Goal: Task Accomplishment & Management: Use online tool/utility

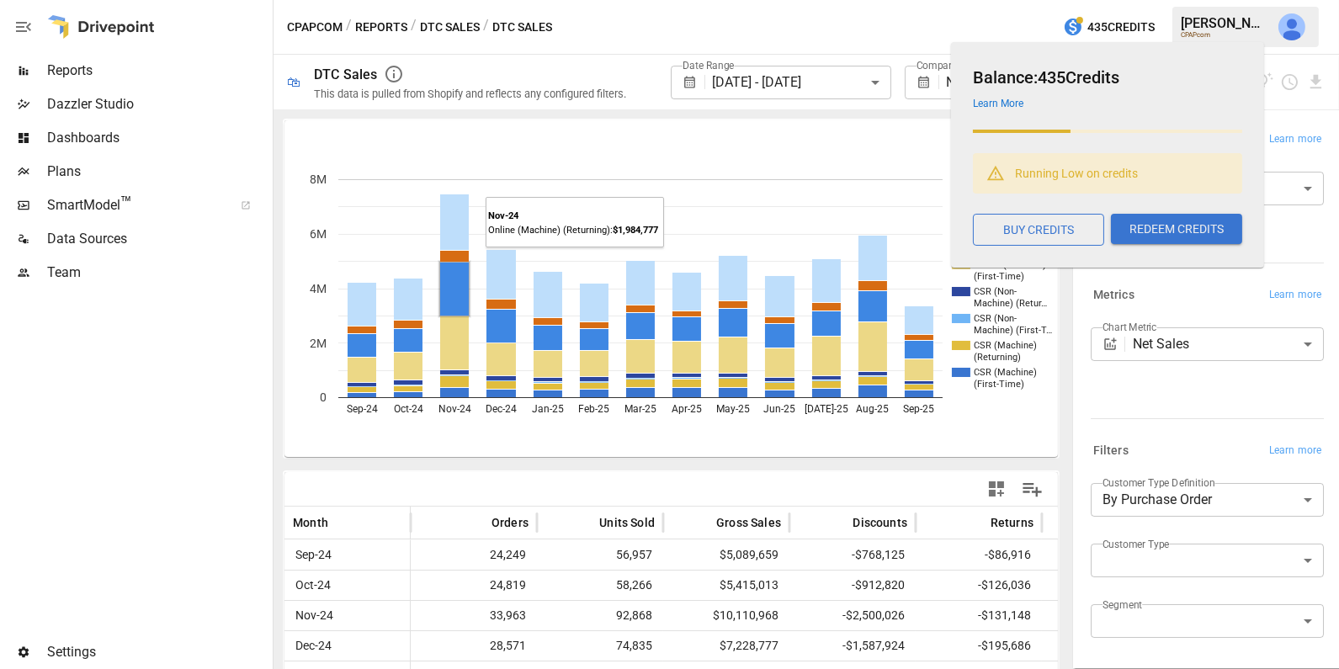
scroll to position [148, 0]
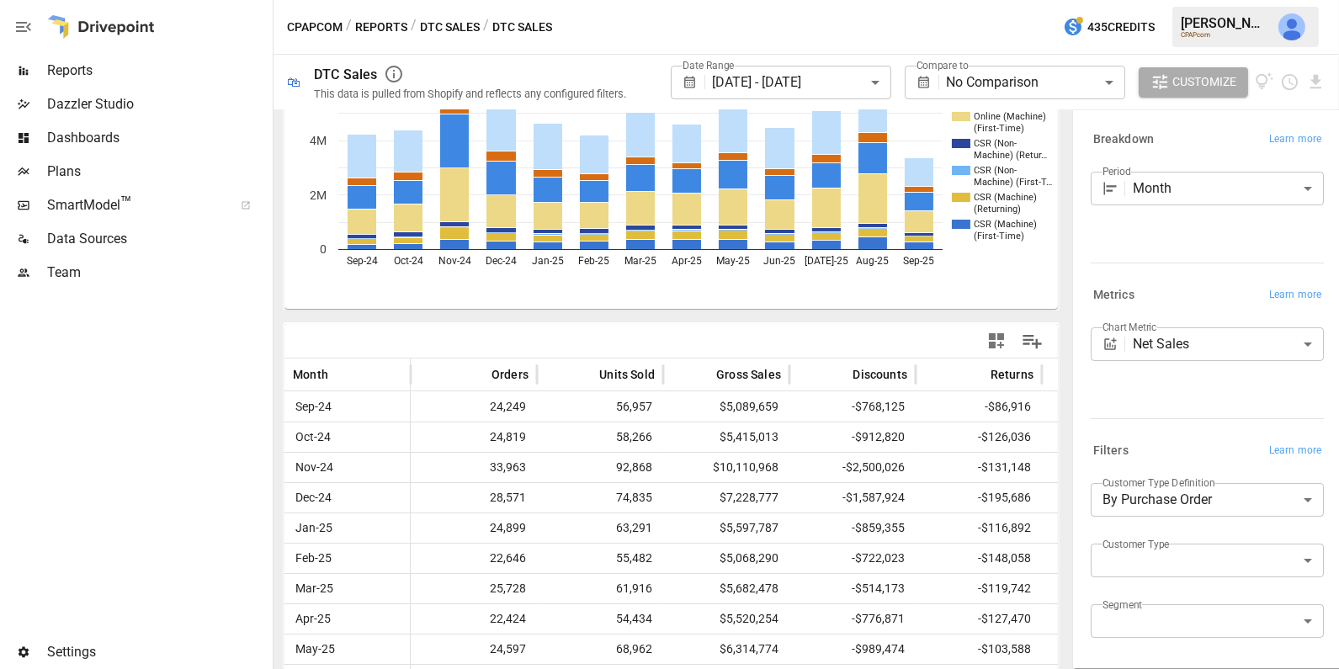
click at [380, 25] on button "Reports" at bounding box center [381, 27] width 52 height 21
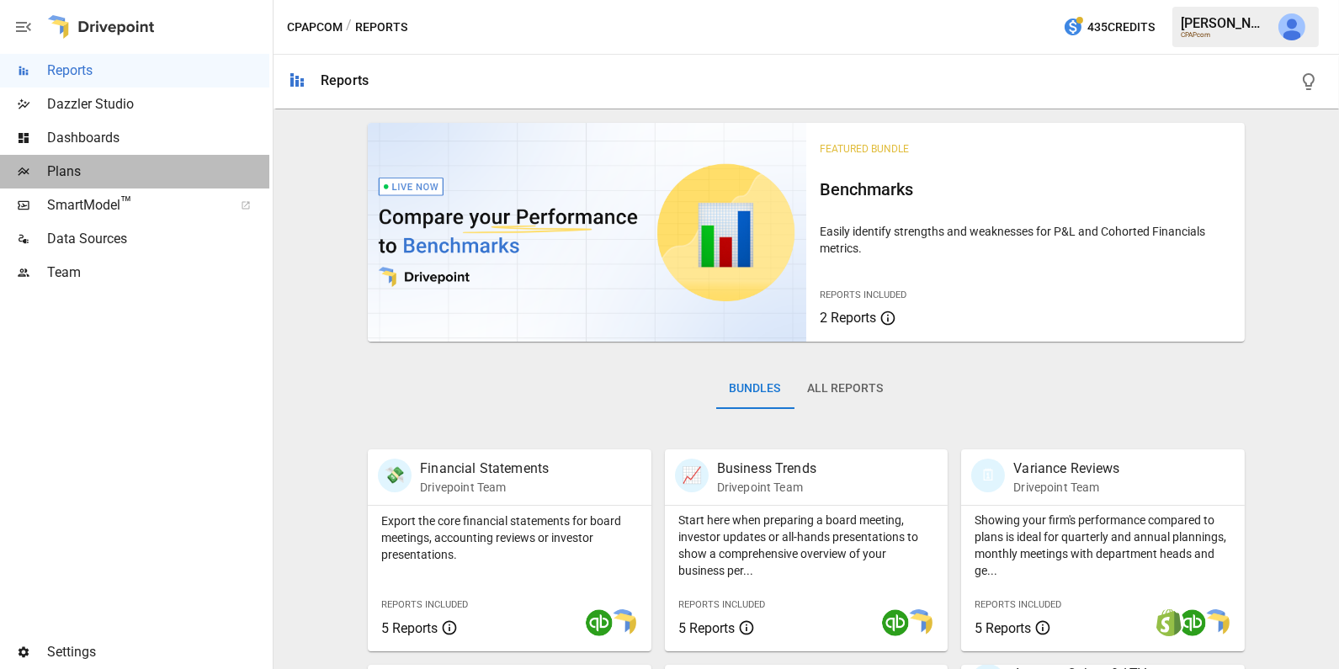
click at [125, 167] on span "Plans" at bounding box center [158, 172] width 222 height 20
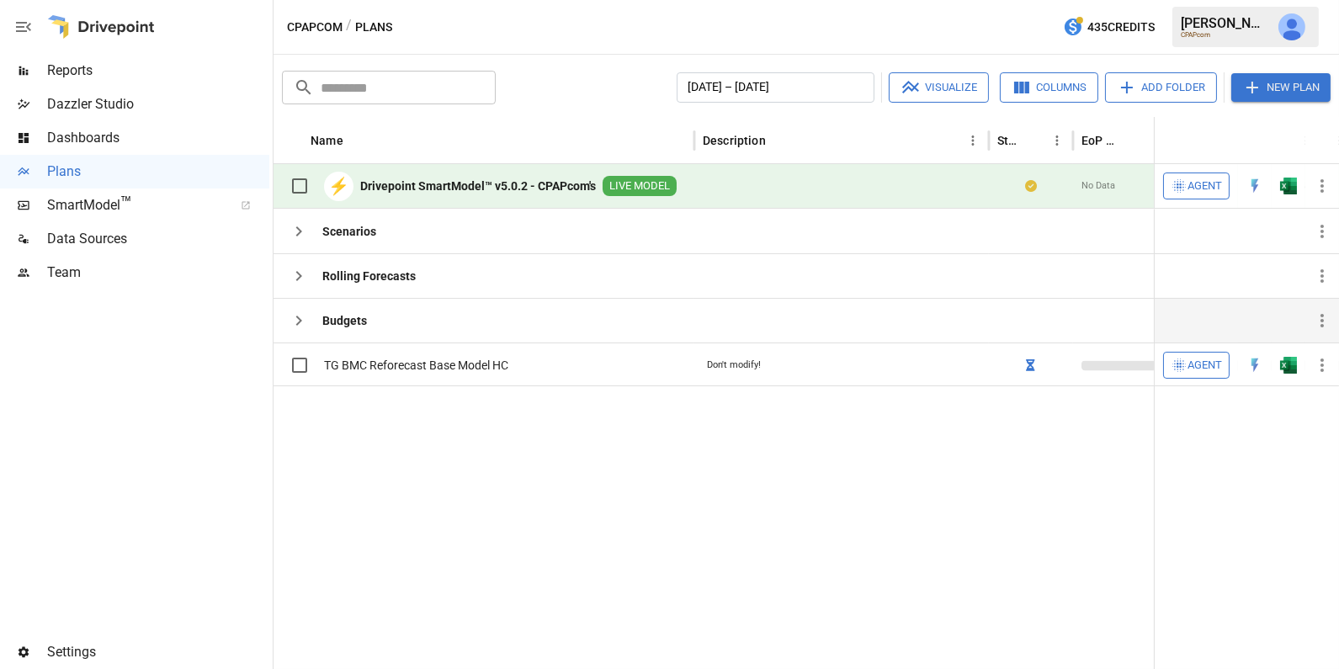
click at [302, 313] on icon "button" at bounding box center [299, 321] width 20 height 20
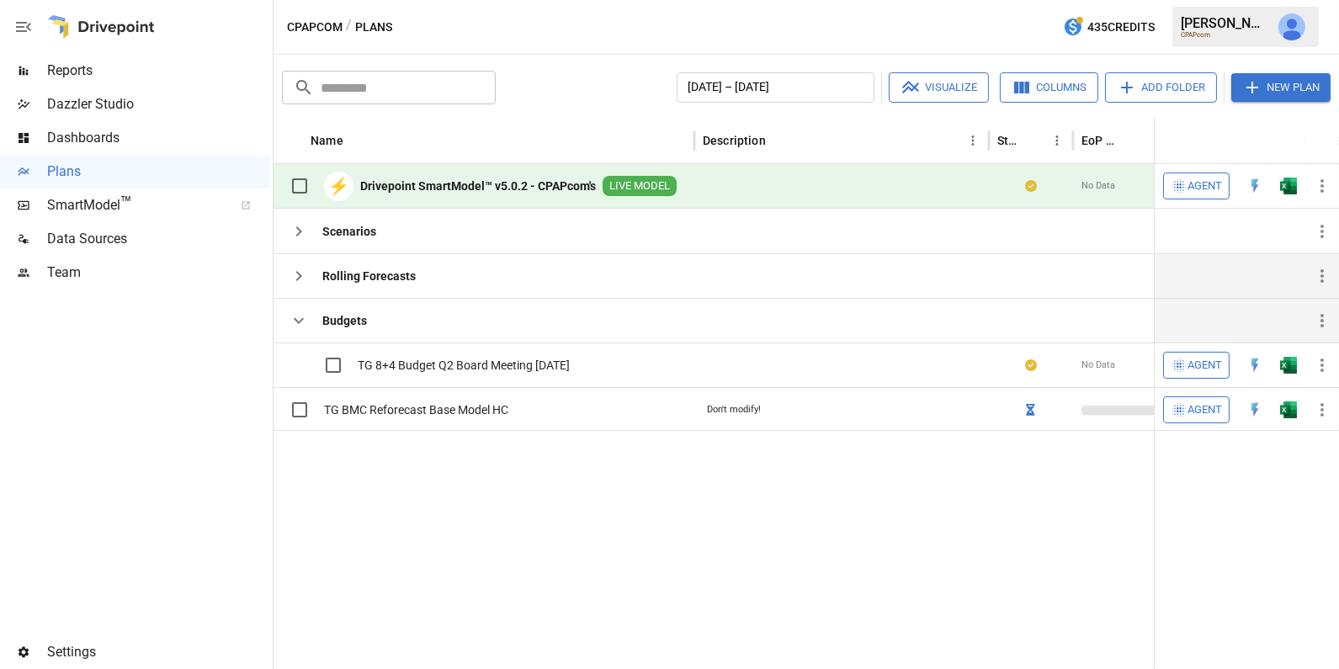
click at [303, 266] on icon "button" at bounding box center [299, 276] width 20 height 20
click at [295, 224] on icon "button" at bounding box center [299, 231] width 20 height 20
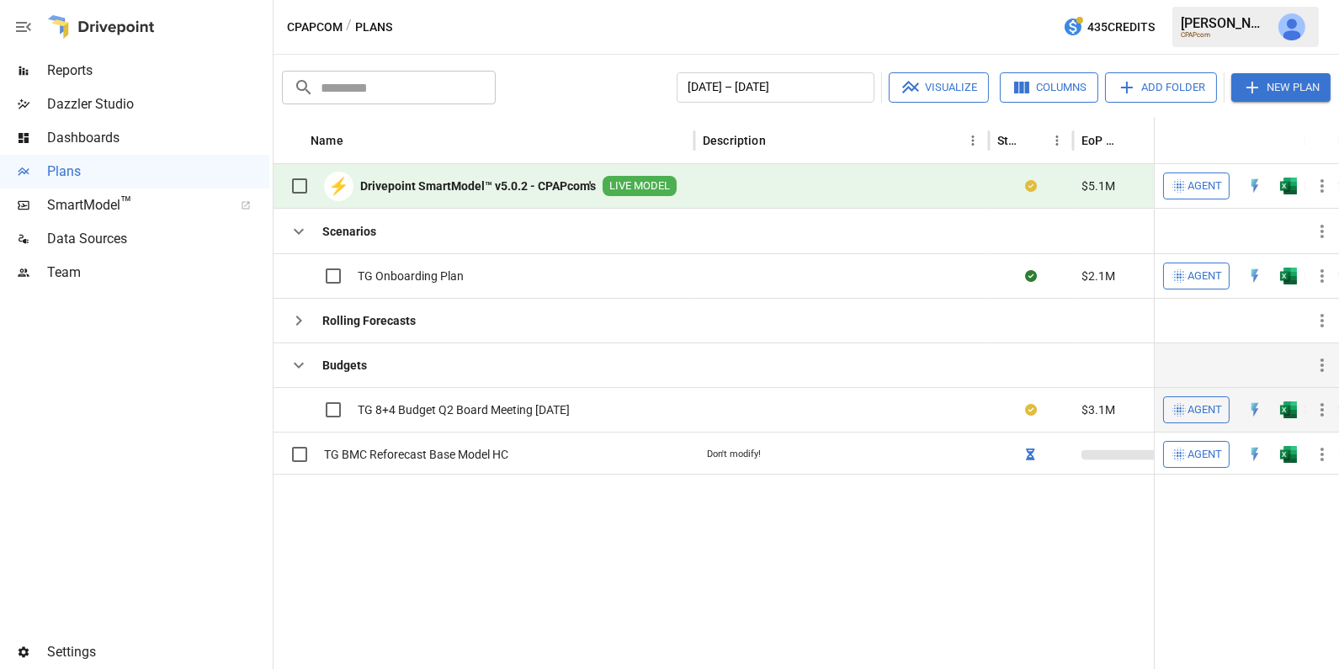
click at [1326, 405] on icon "button" at bounding box center [1322, 410] width 20 height 20
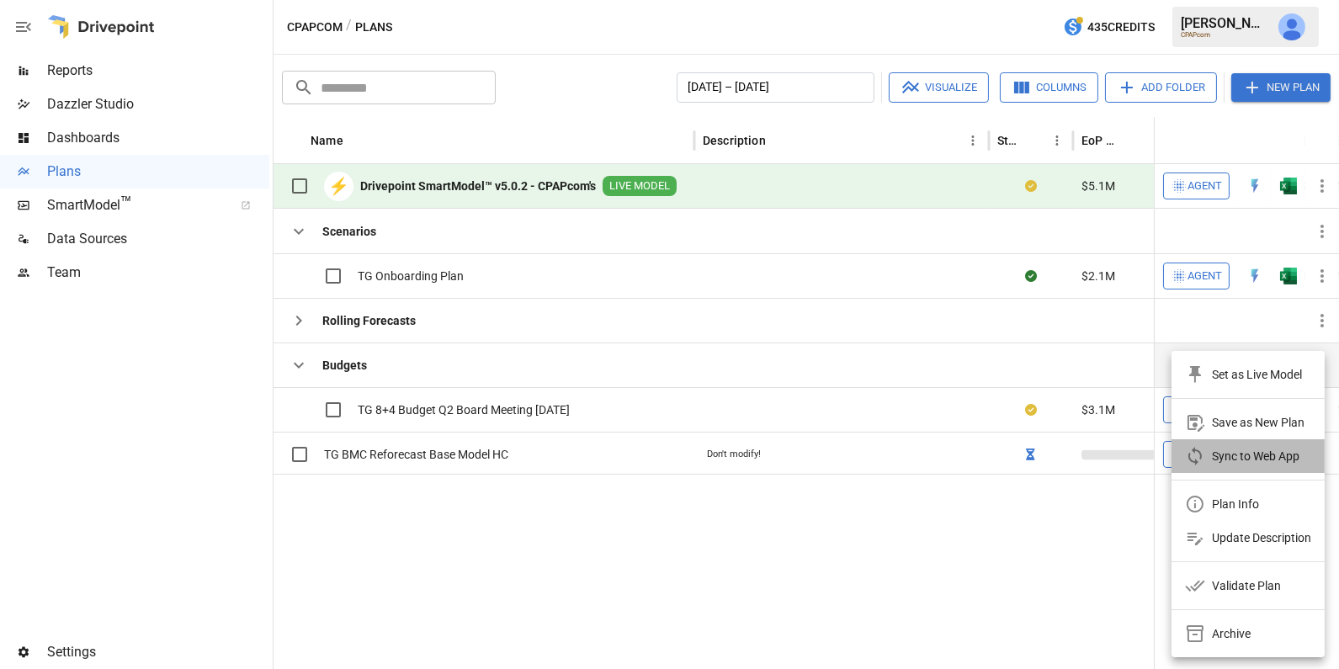
click at [1268, 453] on div "Sync to Web App" at bounding box center [1256, 456] width 88 height 20
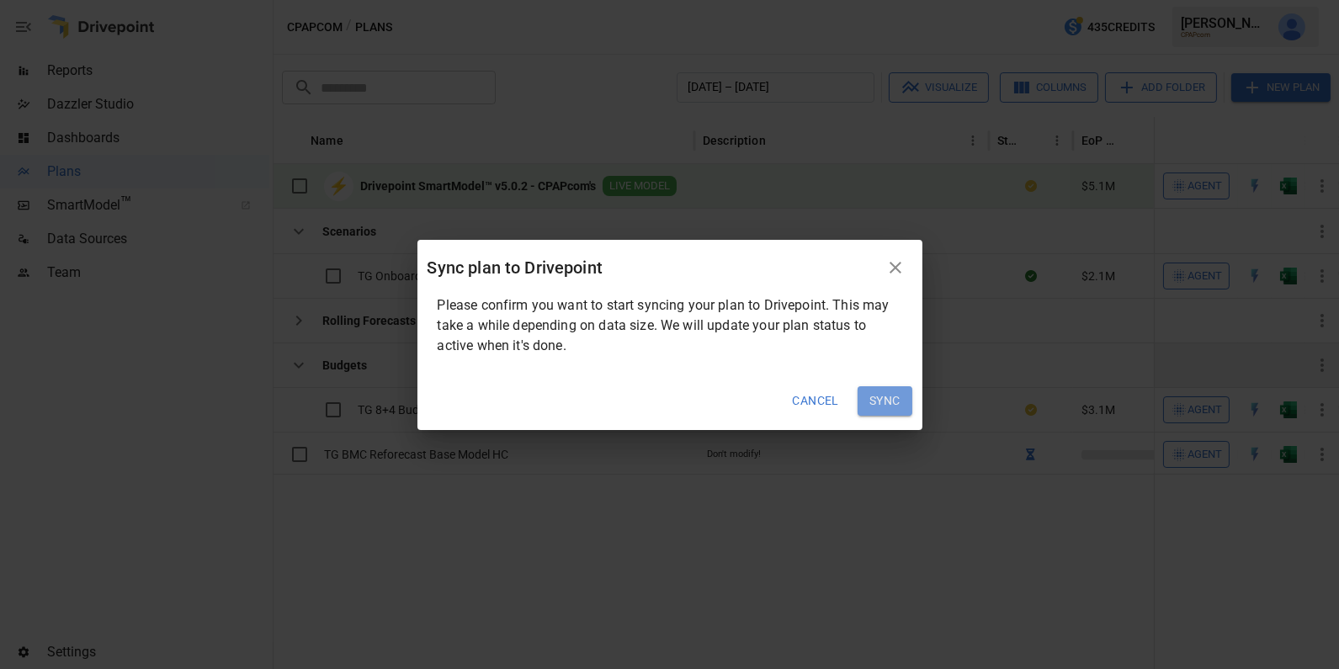
click at [893, 408] on button "Sync" at bounding box center [885, 401] width 55 height 30
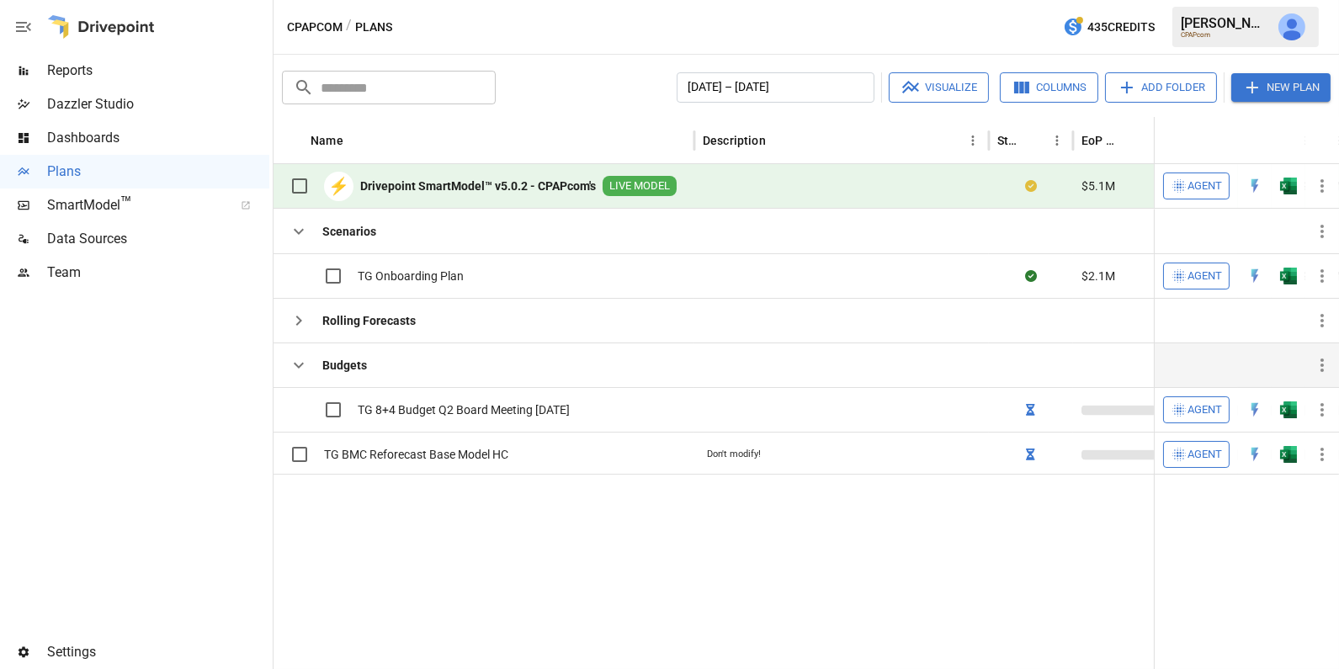
click at [1314, 187] on icon "button" at bounding box center [1322, 186] width 20 height 20
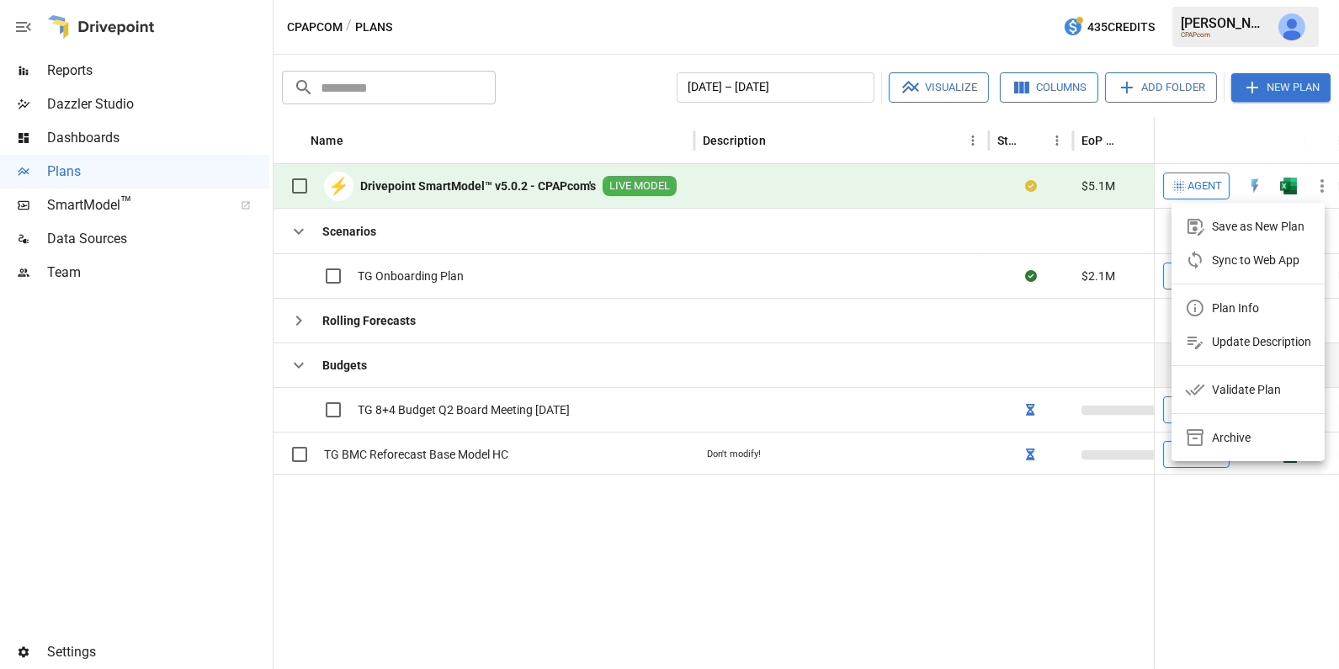
click at [933, 324] on div at bounding box center [669, 334] width 1339 height 669
